Goal: Register for event/course

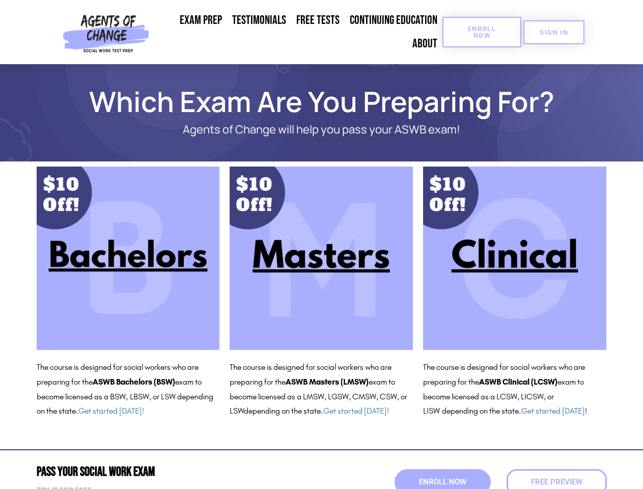
click at [482, 32] on span "Enroll Now" at bounding box center [482, 31] width 46 height 13
click at [554, 32] on span "SIGN IN" at bounding box center [554, 32] width 29 height 7
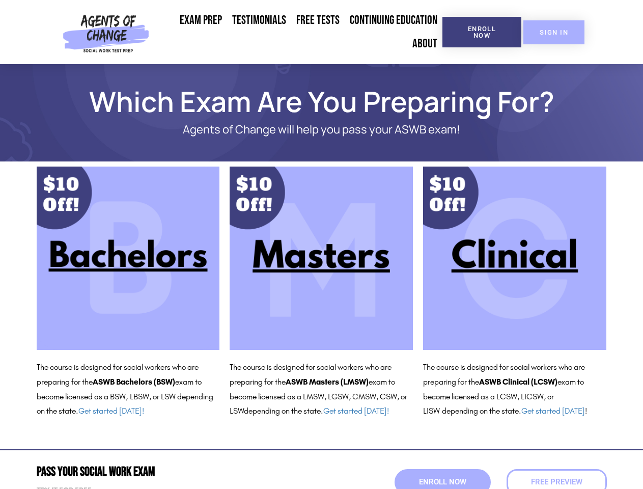
click at [554, 32] on span "SIGN IN" at bounding box center [554, 32] width 29 height 7
click at [443, 482] on span "Enroll Now" at bounding box center [443, 482] width 52 height 9
click at [557, 482] on span "Free Preview" at bounding box center [556, 482] width 57 height 9
